Goal: Task Accomplishment & Management: Manage account settings

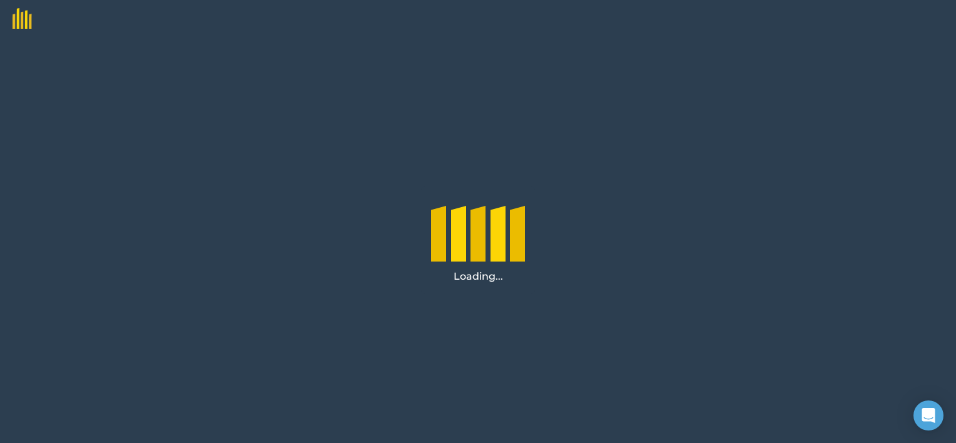
click at [763, 143] on div "Loading..." at bounding box center [478, 240] width 956 height 405
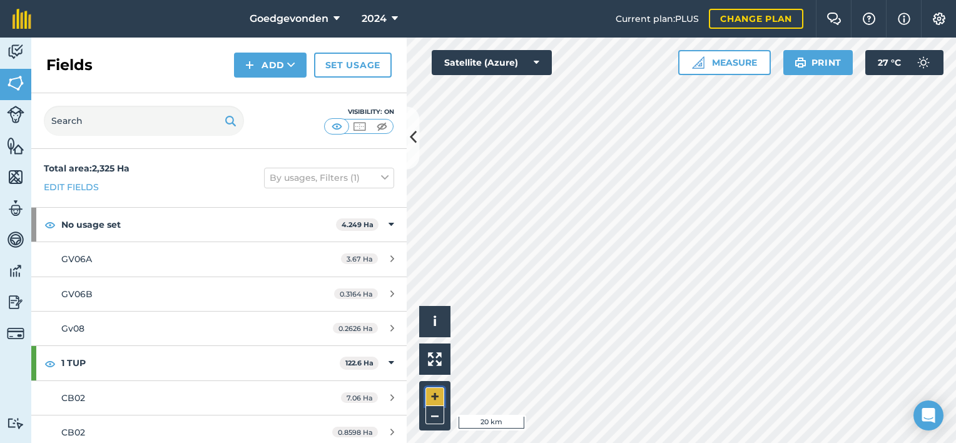
click at [440, 396] on button "+" at bounding box center [434, 396] width 19 height 19
click at [808, 442] on html "Goedgevonden 2024 Current plan : PLUS Change plan Farm Chat Help Info Settings …" at bounding box center [478, 221] width 956 height 443
click at [926, 416] on body "Goedgevonden 2024 Current plan : PLUS Change plan Farm Chat Help Info Settings …" at bounding box center [478, 221] width 956 height 443
click at [435, 388] on button "+" at bounding box center [434, 396] width 19 height 19
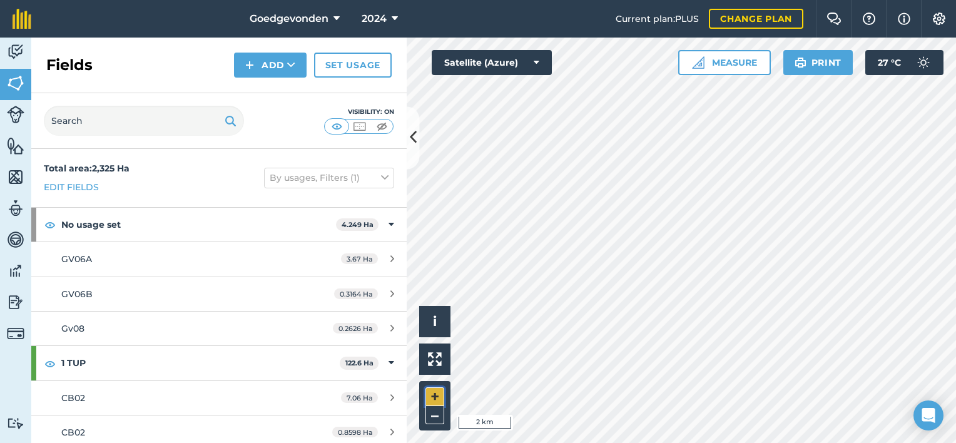
click at [431, 400] on button "+" at bounding box center [434, 396] width 19 height 19
click at [432, 396] on button "+" at bounding box center [434, 396] width 19 height 19
click at [435, 415] on button "–" at bounding box center [434, 415] width 19 height 18
click at [431, 398] on button "+" at bounding box center [434, 396] width 19 height 19
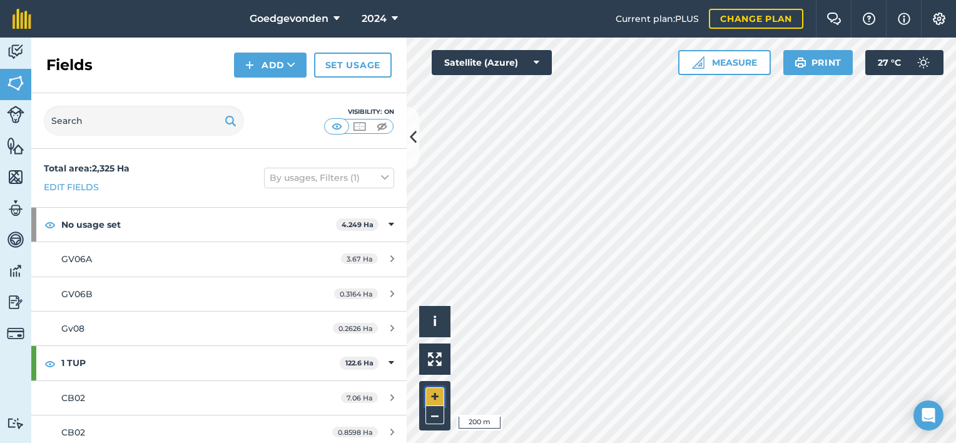
click at [431, 398] on button "+" at bounding box center [434, 396] width 19 height 19
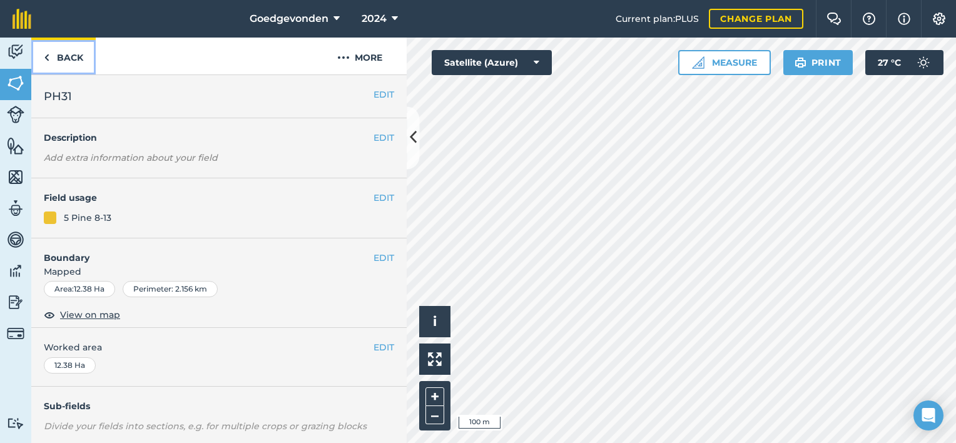
click at [44, 54] on img at bounding box center [47, 57] width 6 height 15
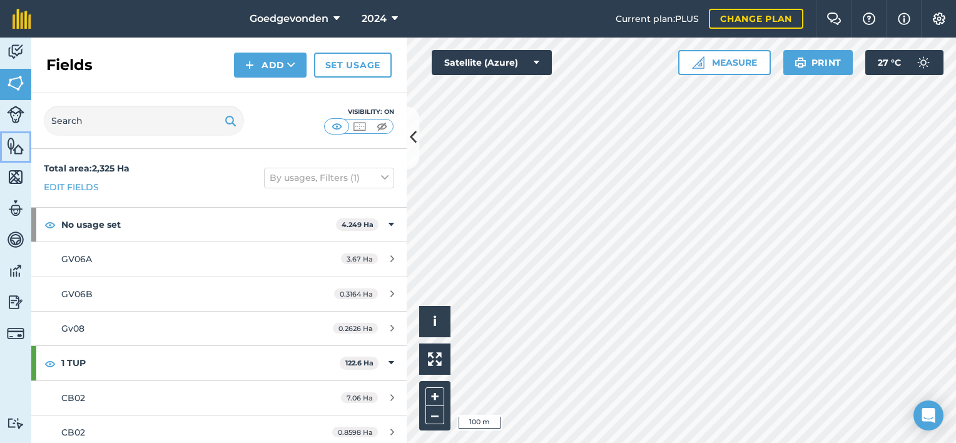
click at [20, 148] on img at bounding box center [16, 145] width 18 height 19
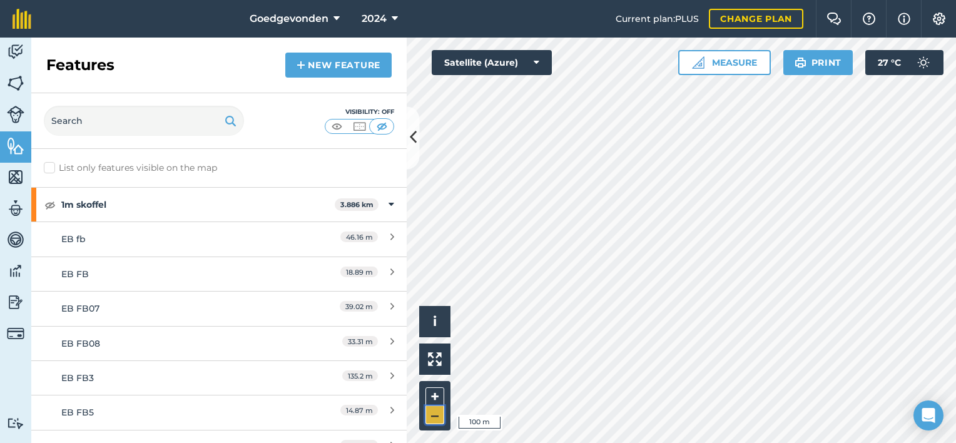
click at [440, 418] on button "–" at bounding box center [434, 415] width 19 height 18
click at [342, 128] on img at bounding box center [337, 126] width 16 height 13
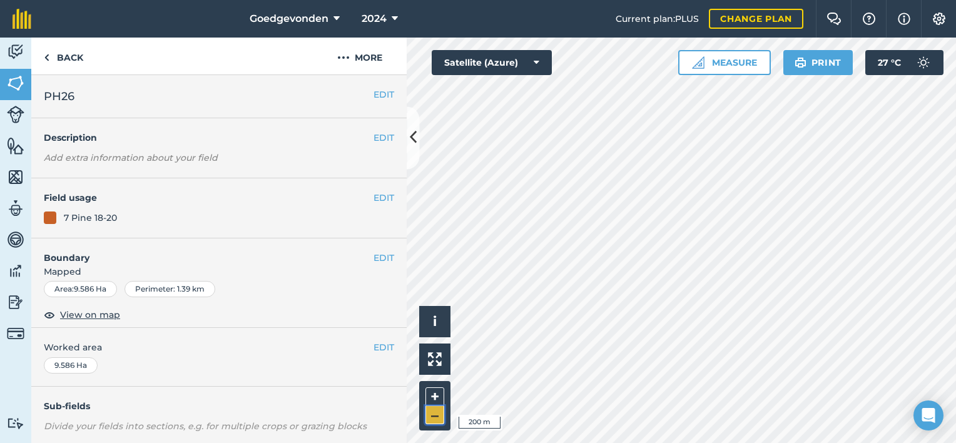
click at [435, 413] on button "–" at bounding box center [434, 415] width 19 height 18
click at [13, 140] on img at bounding box center [16, 145] width 18 height 19
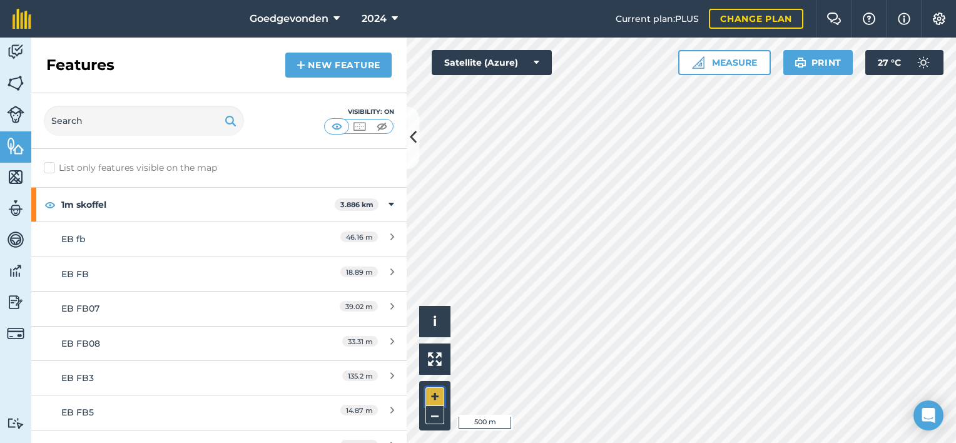
click at [436, 388] on button "+" at bounding box center [434, 396] width 19 height 19
click at [433, 400] on button "+" at bounding box center [434, 396] width 19 height 19
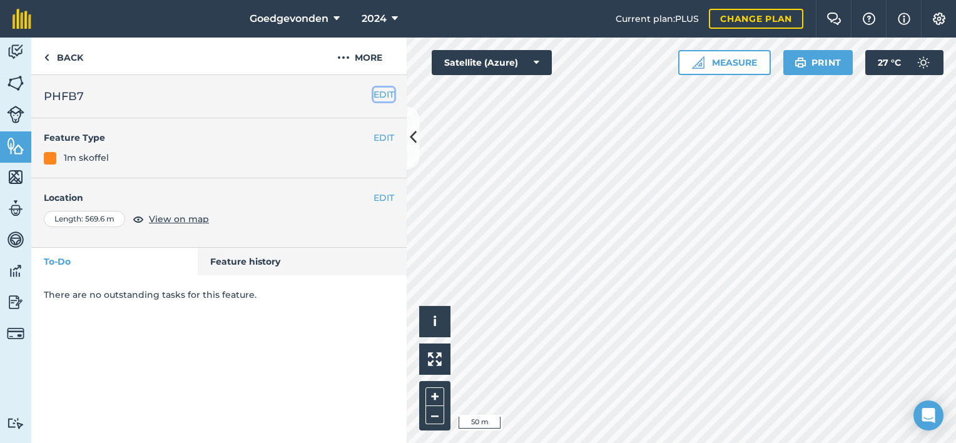
click at [385, 88] on button "EDIT" at bounding box center [383, 95] width 21 height 14
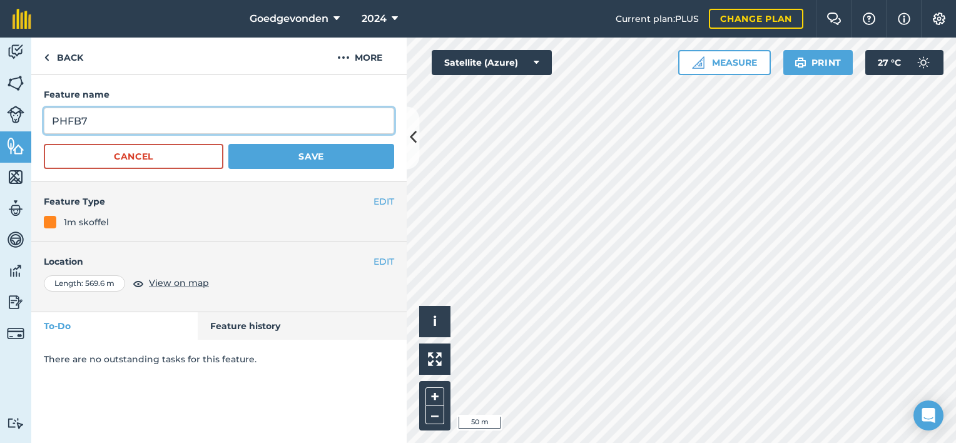
click at [133, 113] on input "PHFB7" at bounding box center [219, 121] width 350 height 26
type input "PHFB12"
